Goal: Find specific page/section: Find specific page/section

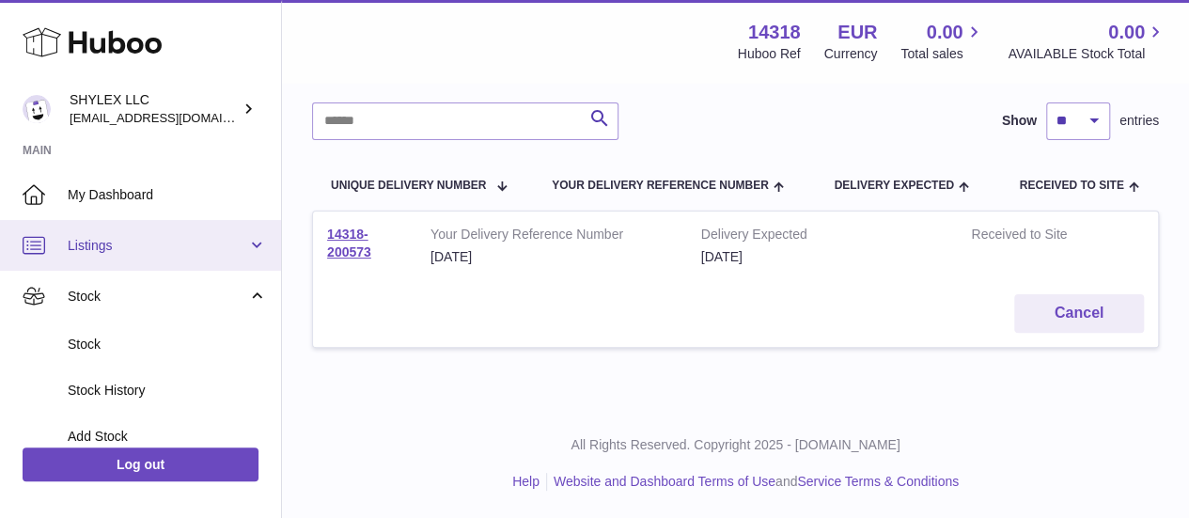
click at [130, 262] on link "Listings" at bounding box center [140, 245] width 281 height 51
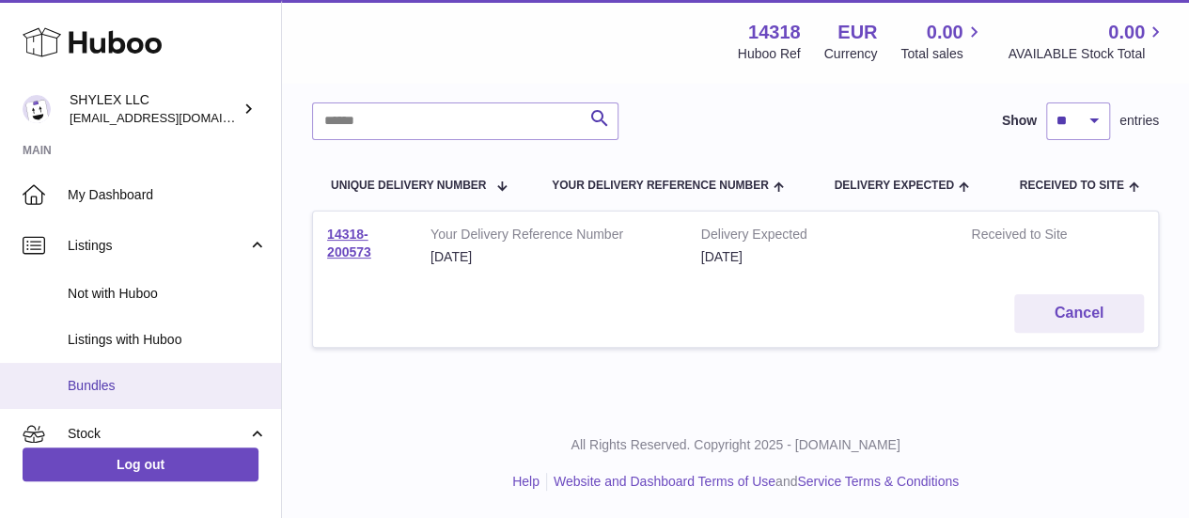
click at [124, 373] on link "Bundles" at bounding box center [140, 386] width 281 height 46
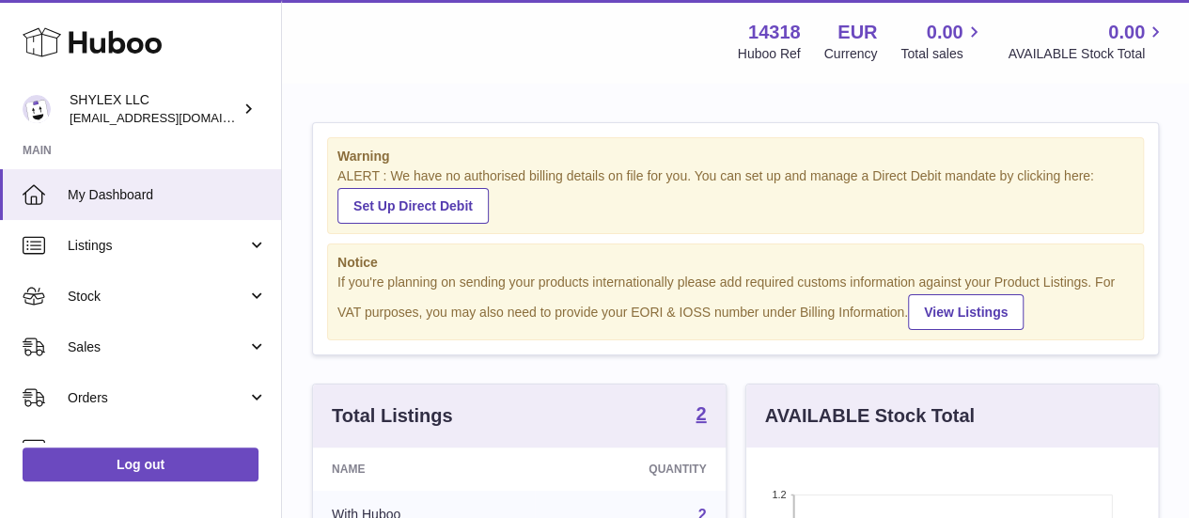
scroll to position [293, 412]
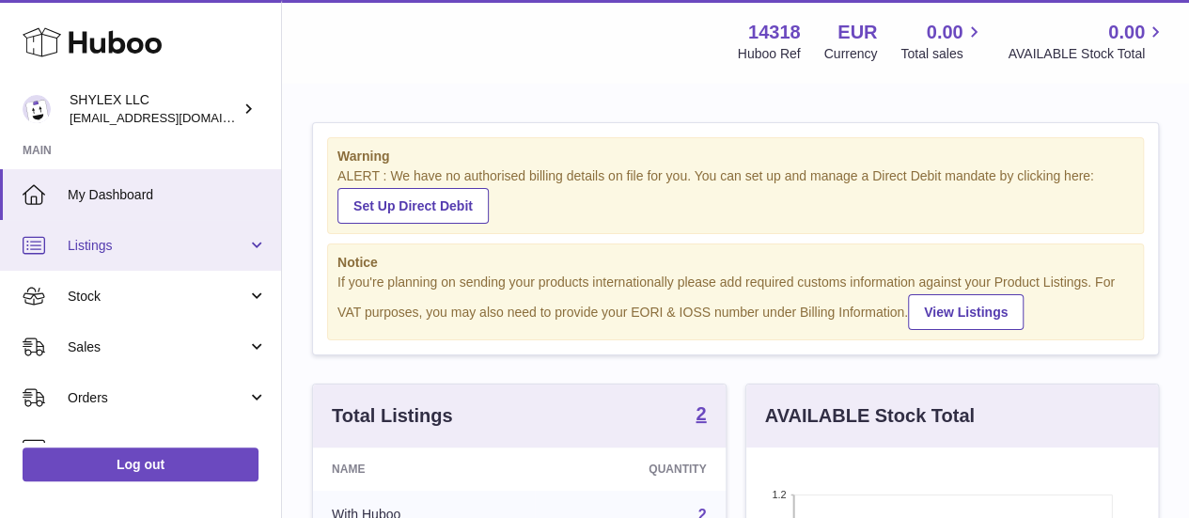
click at [180, 257] on link "Listings" at bounding box center [140, 245] width 281 height 51
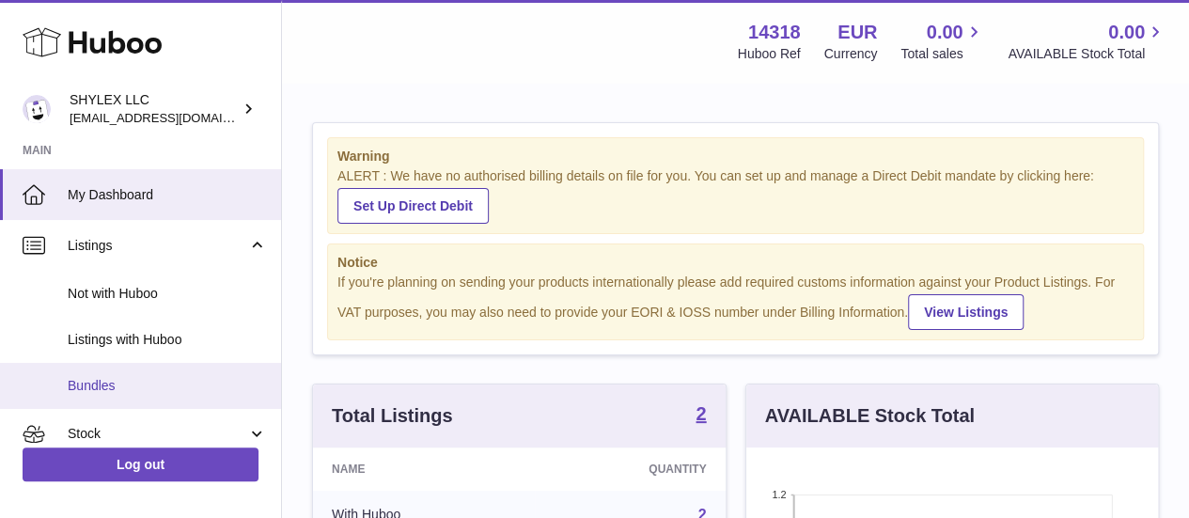
click at [145, 379] on span "Bundles" at bounding box center [167, 386] width 199 height 18
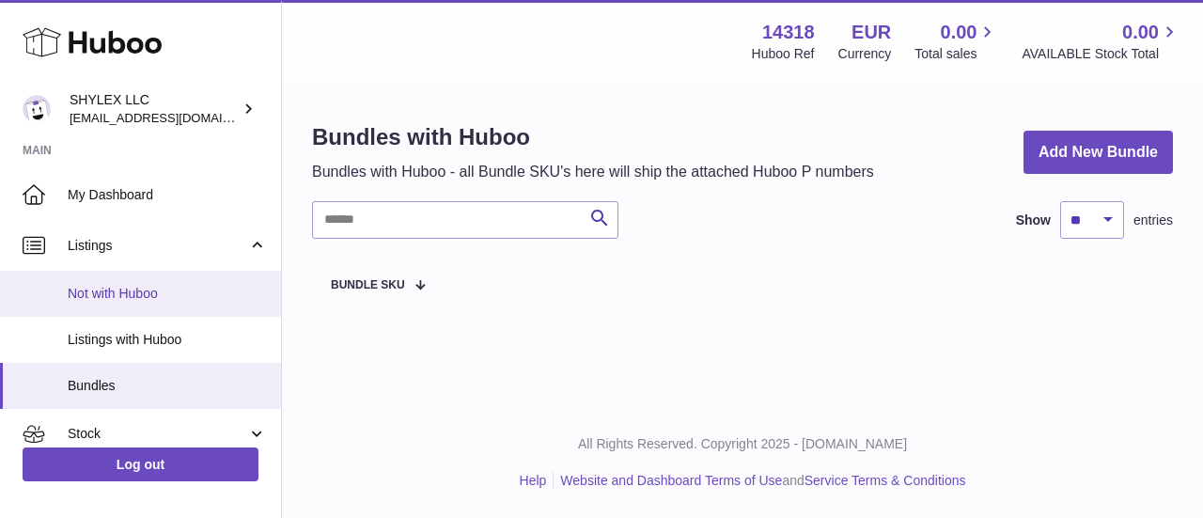
click at [152, 287] on span "Not with Huboo" at bounding box center [167, 294] width 199 height 18
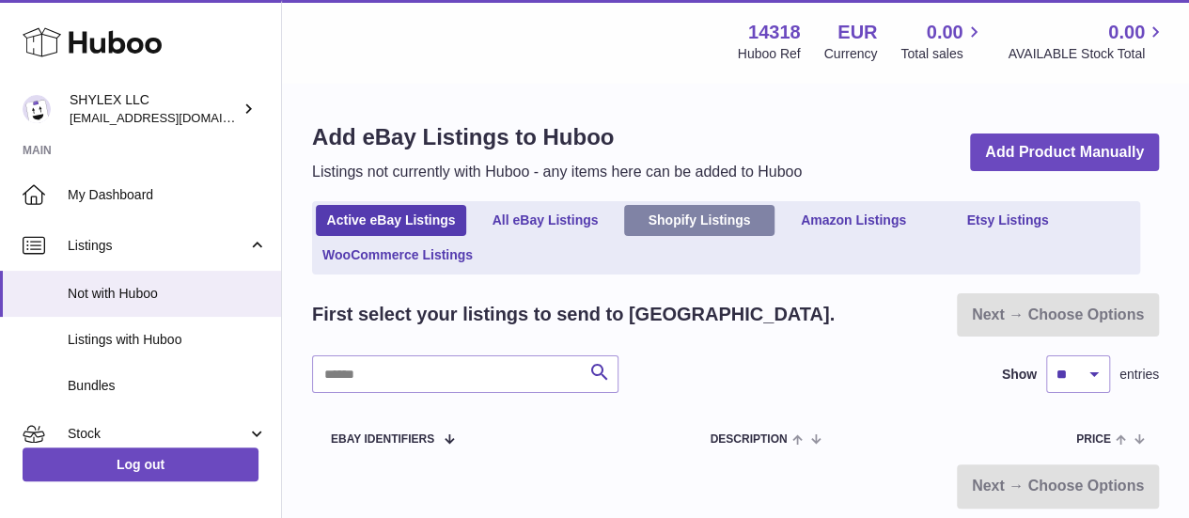
click at [659, 229] on link "Shopify Listings" at bounding box center [699, 220] width 150 height 31
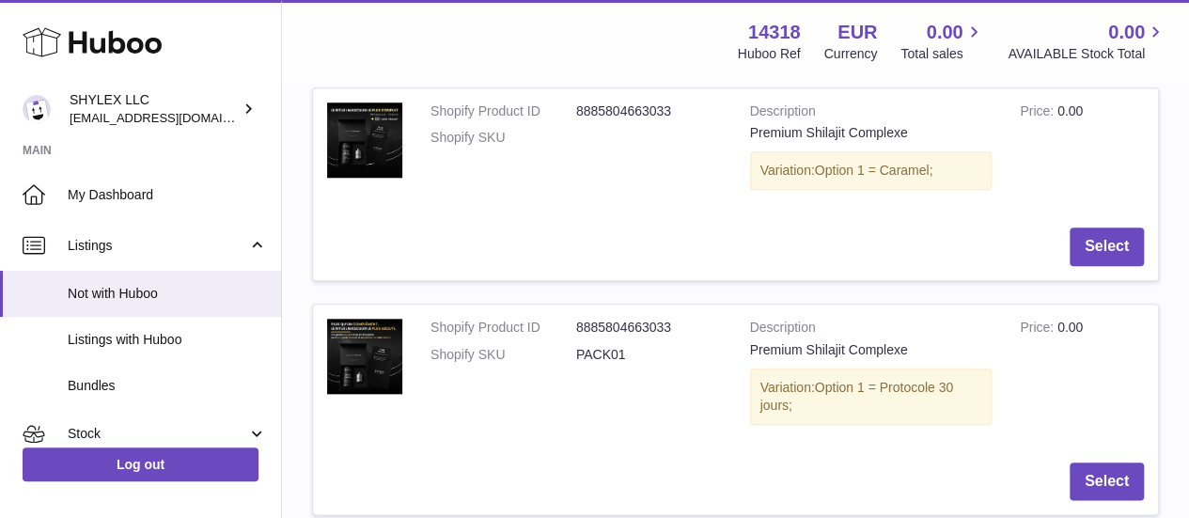
scroll to position [844, 0]
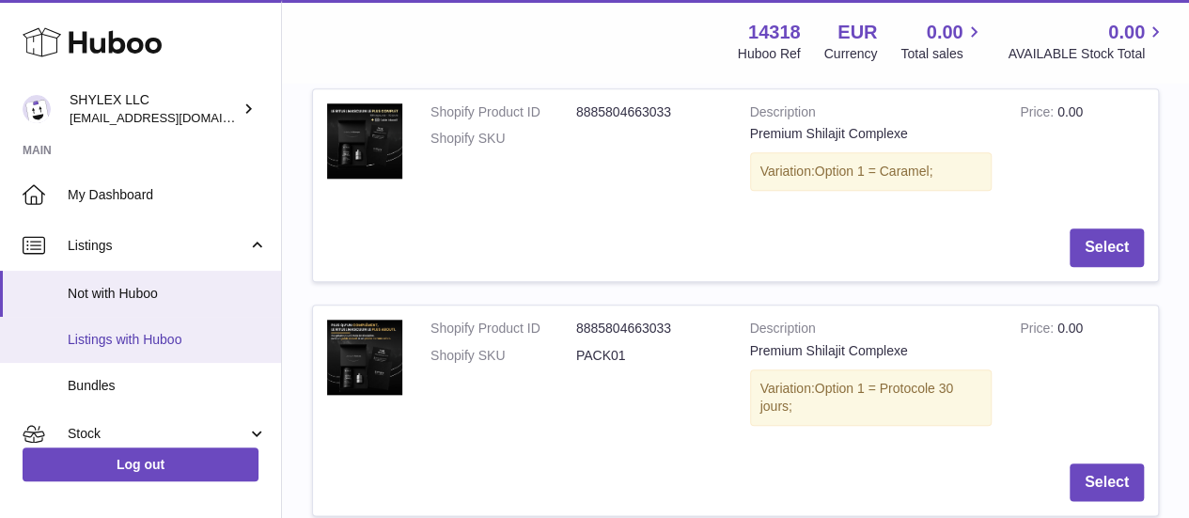
click at [103, 336] on span "Listings with Huboo" at bounding box center [167, 340] width 199 height 18
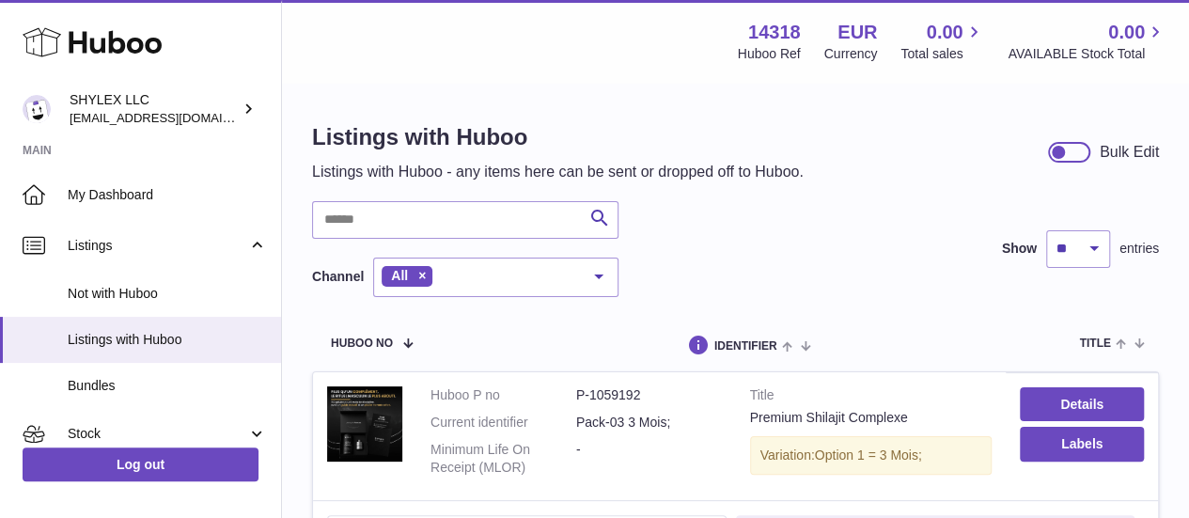
click at [615, 94] on div "Listings with Huboo Listings with Huboo - any items here can be sent or dropped…" at bounding box center [735, 470] width 907 height 770
